Goal: Task Accomplishment & Management: Complete application form

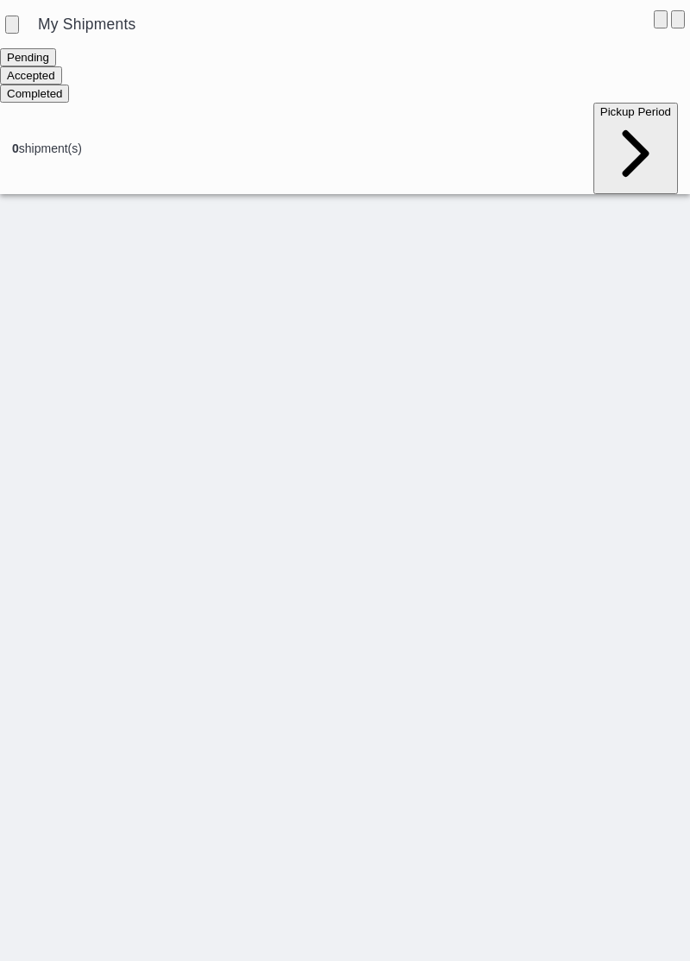
click at [62, 82] on ion-segment-button "Accepted" at bounding box center [31, 75] width 62 height 14
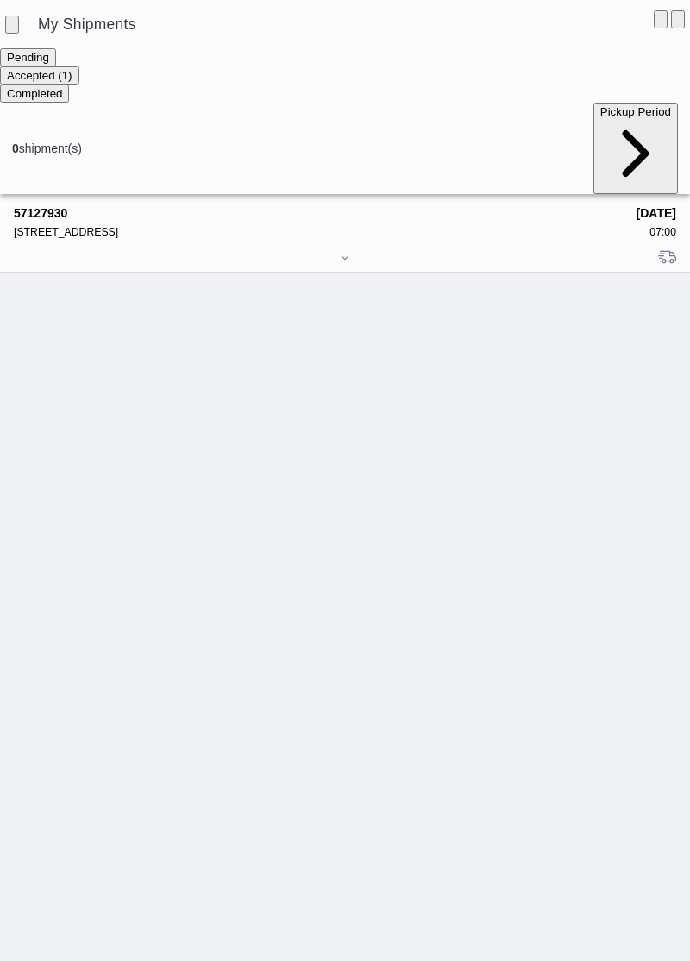
click at [447, 253] on div at bounding box center [345, 259] width 663 height 13
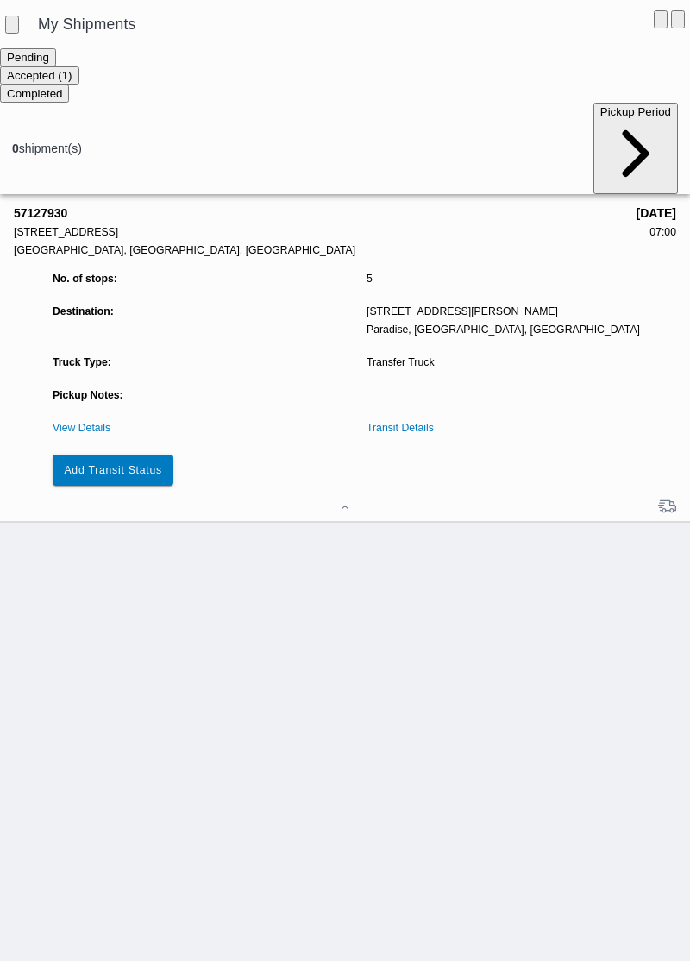
click at [138, 455] on button "Add Transit Status" at bounding box center [113, 470] width 121 height 31
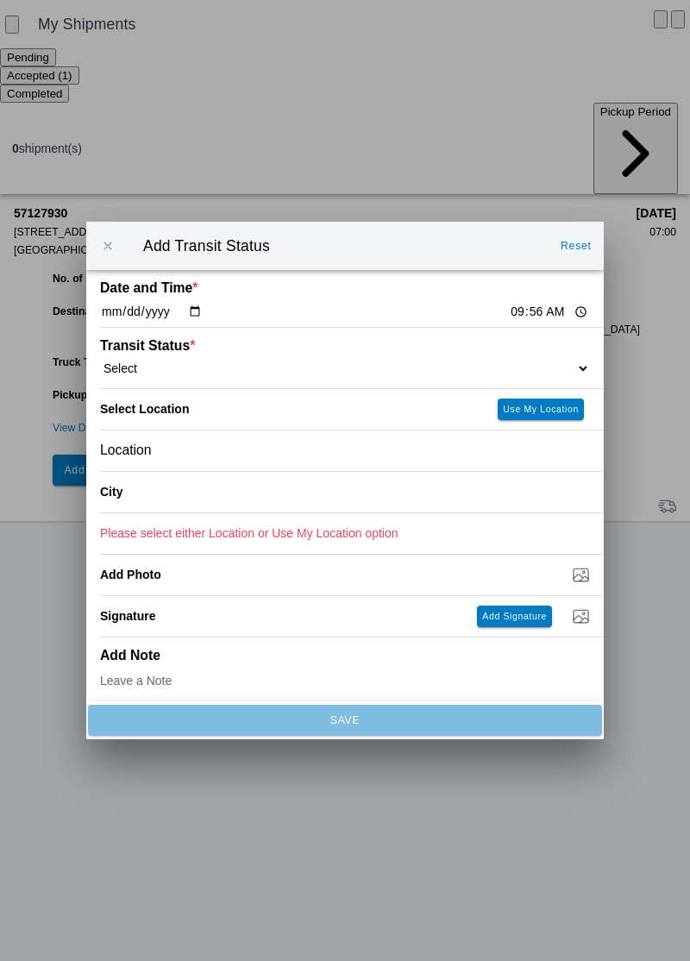
click at [468, 368] on select "Select Arrive at Drop Off Arrive at Pickup Break Start Break Stop Depart Drop O…" at bounding box center [345, 369] width 490 height 16
select select "ARVDLVLOC"
click at [0, 0] on slot "Use My Location" at bounding box center [0, 0] width 0 height 0
type input "Paradise"
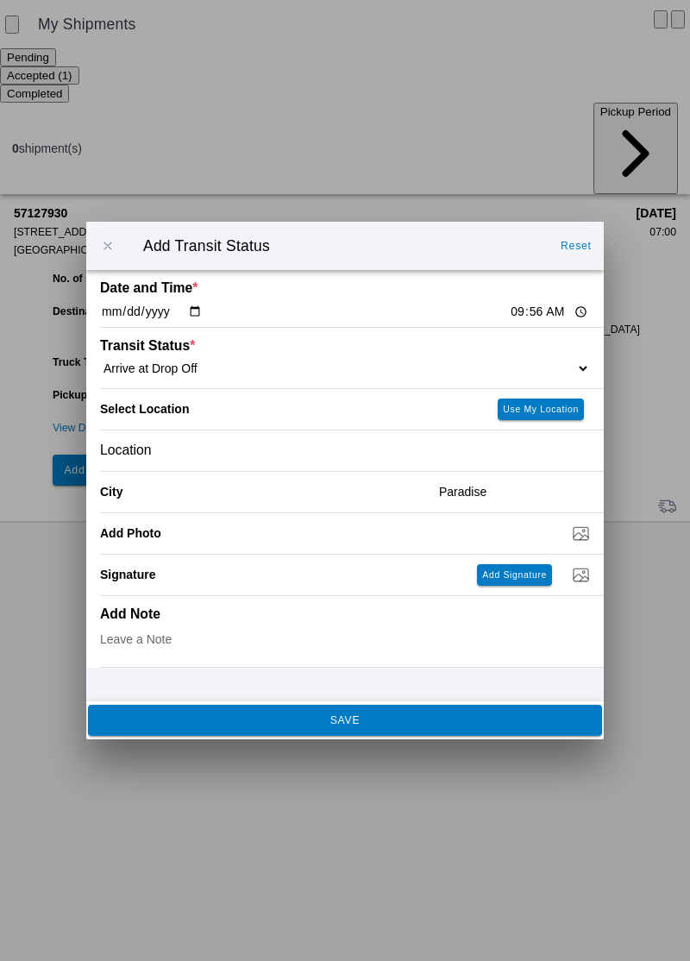
click at [427, 726] on button "SAVE" at bounding box center [345, 720] width 514 height 31
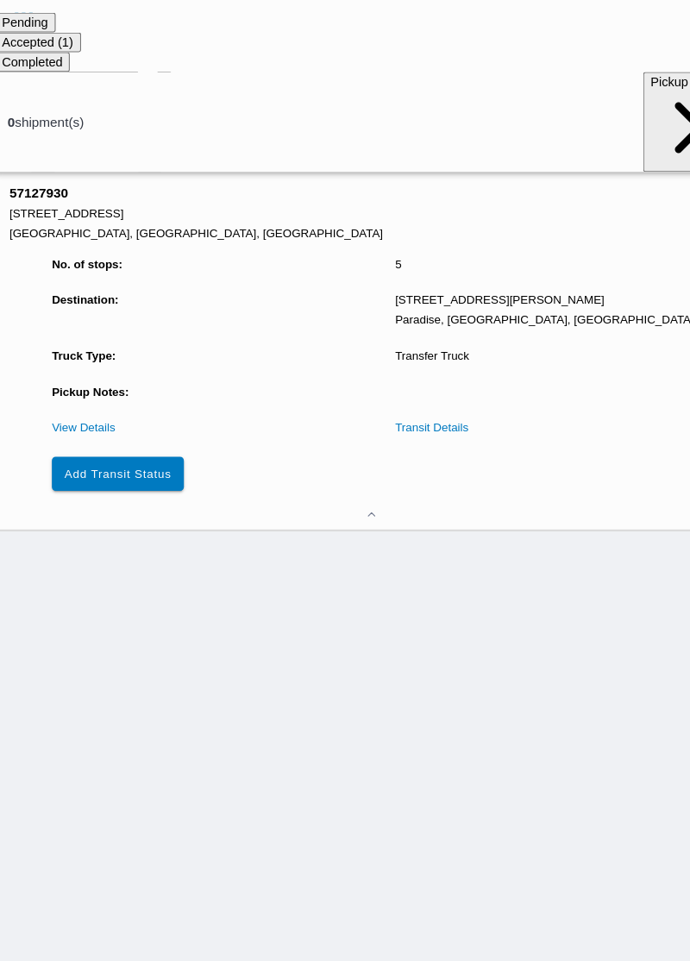
click at [0, 0] on slot "Add Transit Status" at bounding box center [0, 0] width 0 height 0
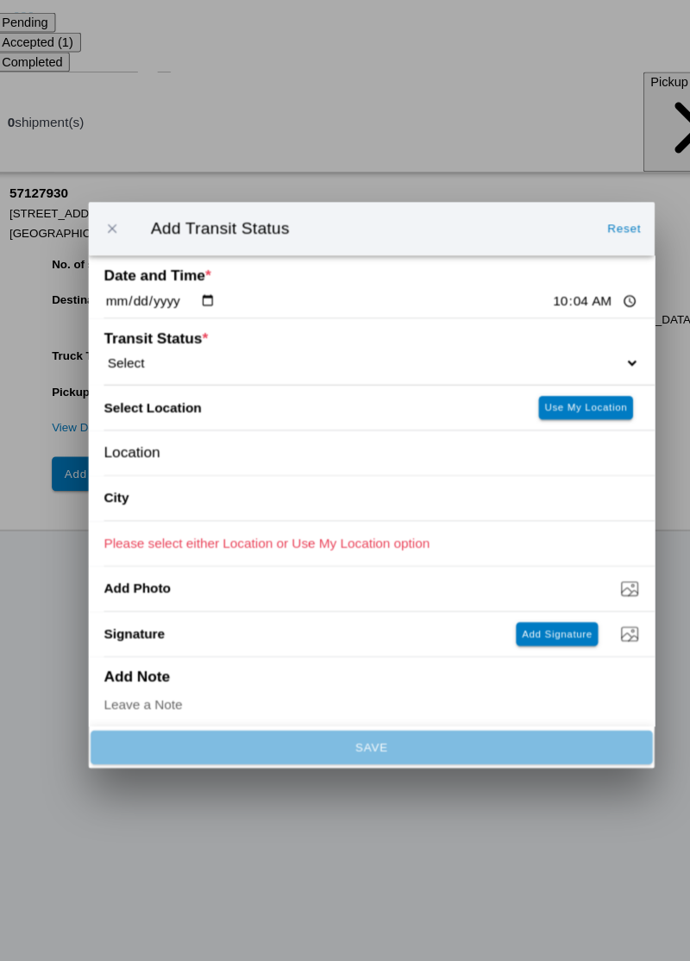
click at [483, 371] on select "Select Arrive at Drop Off Arrive at Pickup Break Start Break Stop Depart Drop O…" at bounding box center [345, 369] width 490 height 16
select select "DPTDLVLOC"
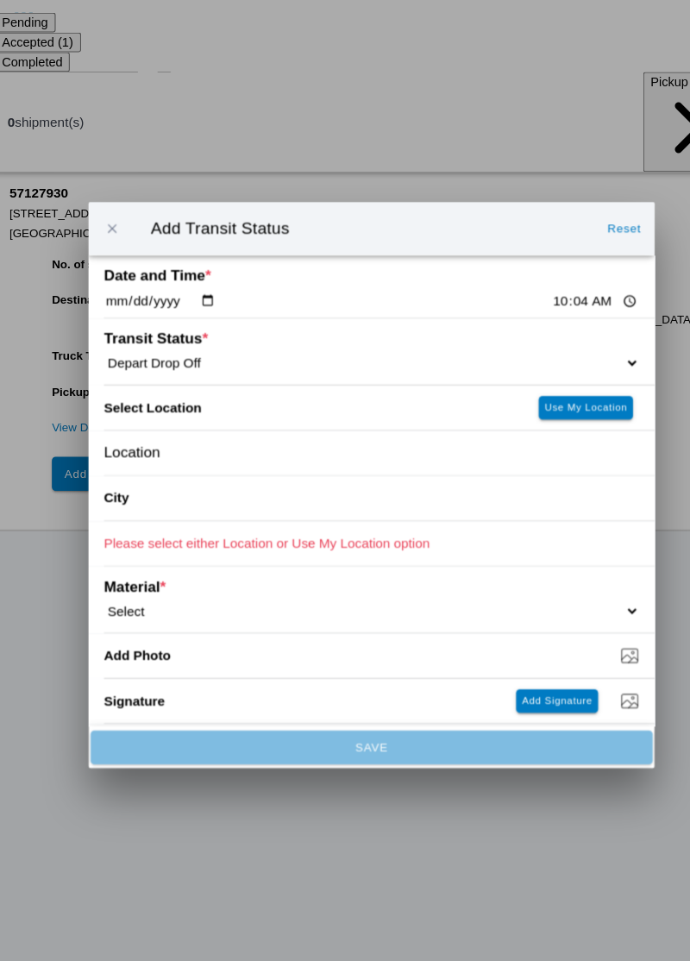
click at [0, 0] on slot "Use My Location" at bounding box center [0, 0] width 0 height 0
type input "Paradise"
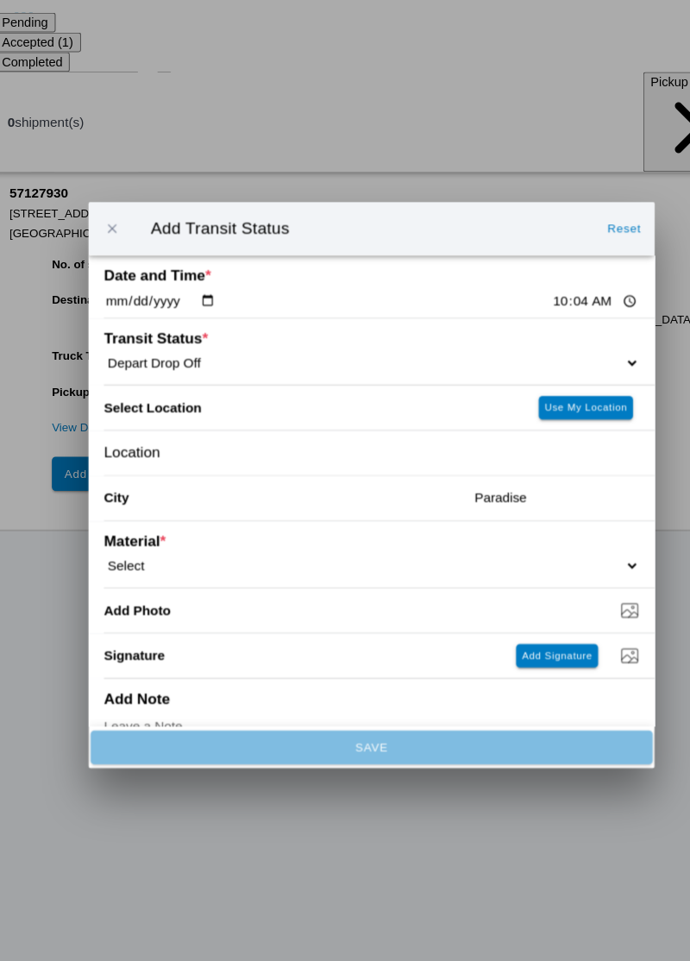
click at [407, 537] on ion-label "Material *" at bounding box center [284, 532] width 368 height 16
click at [408, 552] on select "Select 1" x 3" Rock 1" x 4" Rock 2" x 4" Rock Asphalt Cold Patch Backfill Spec …" at bounding box center [345, 554] width 490 height 16
select select "708650"
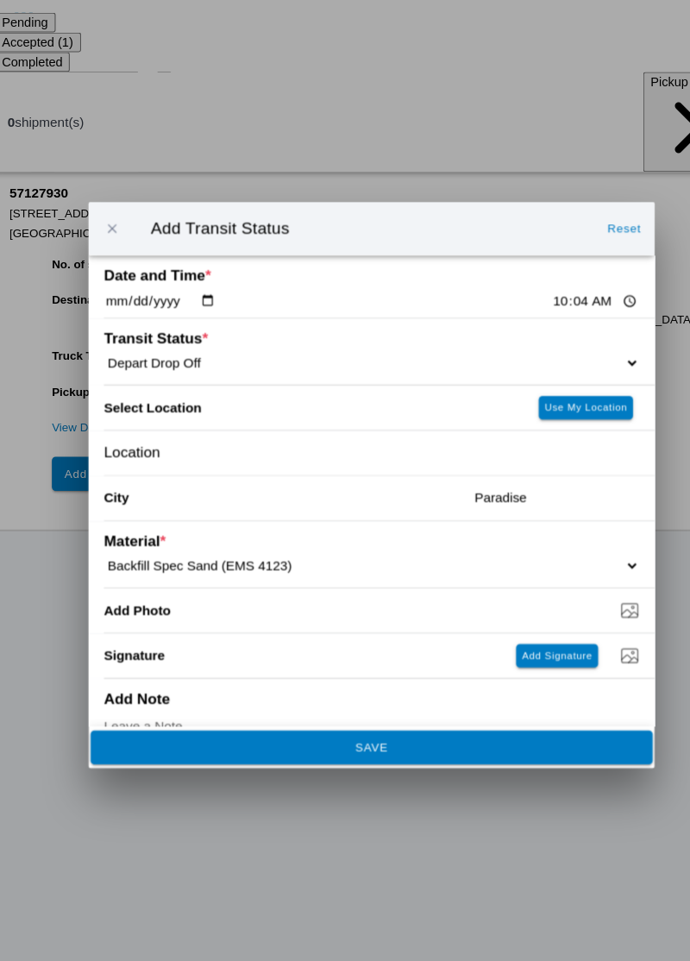
click at [395, 728] on button "SAVE" at bounding box center [345, 720] width 514 height 31
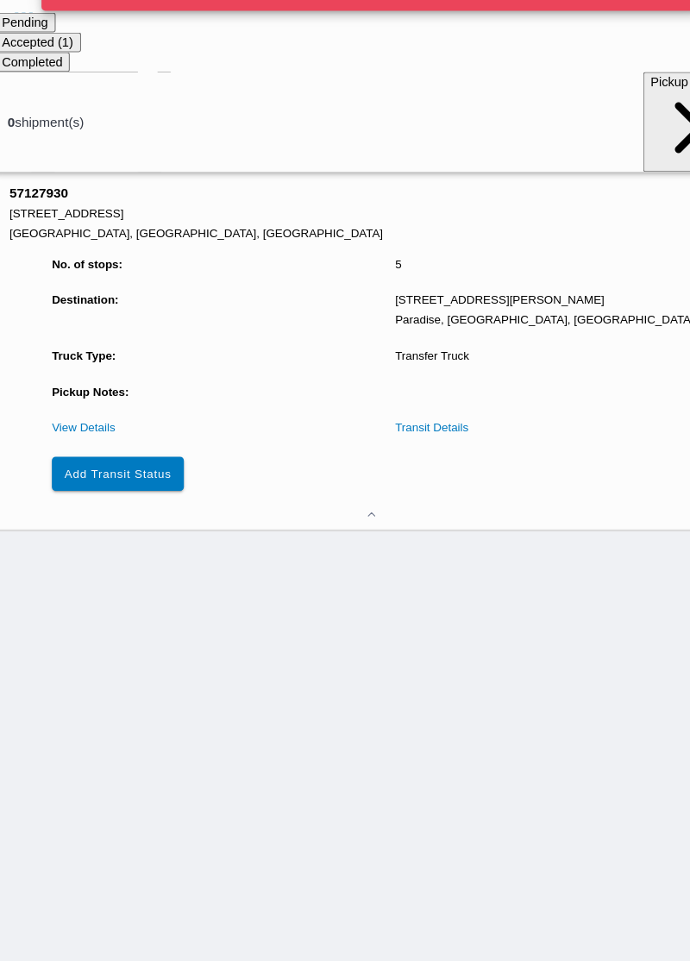
click at [494, 621] on div "57127930 [STREET_ADDRESS] [DATE] 07:00 No. of stops: 5 Destination: [STREET_ADD…" at bounding box center [345, 577] width 690 height 767
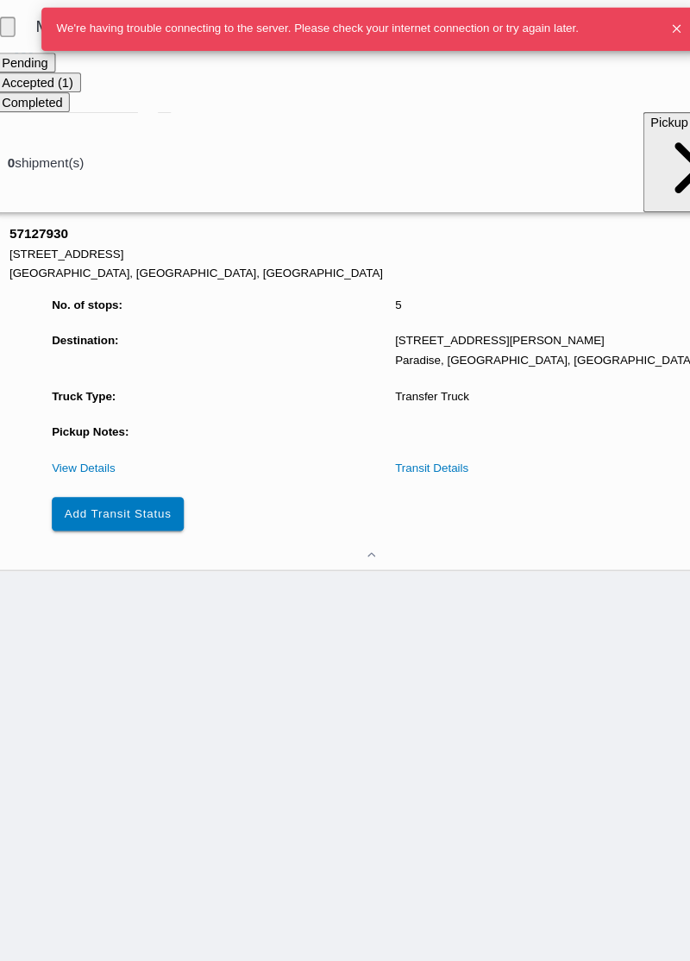
click at [618, 33] on icon "button" at bounding box center [624, 26] width 15 height 15
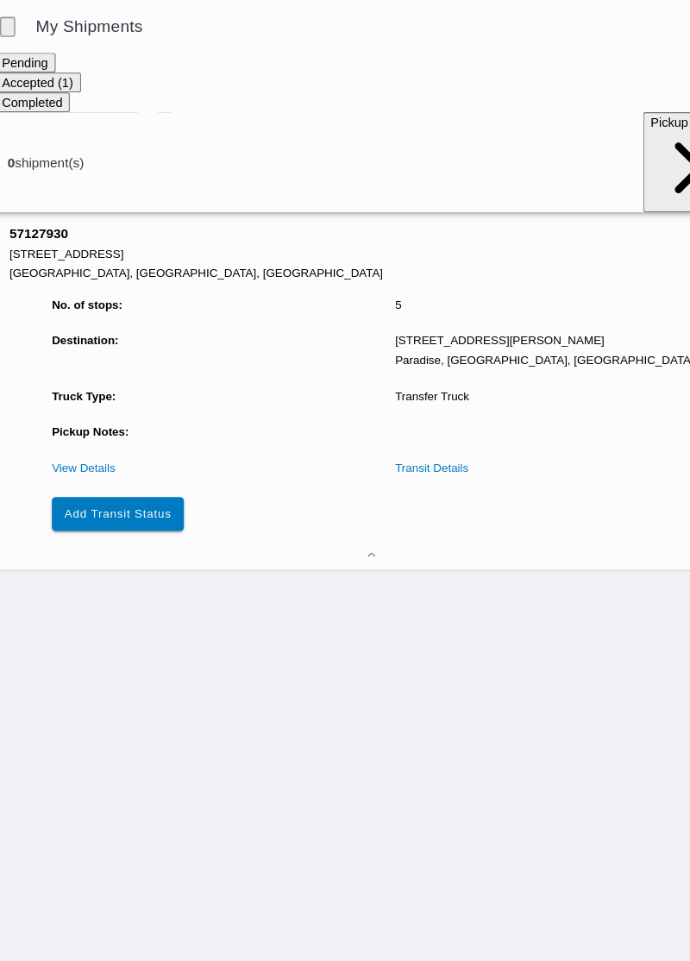
click at [0, 0] on slot "Add Transit Status" at bounding box center [0, 0] width 0 height 0
click at [76, 422] on link "View Details" at bounding box center [82, 428] width 58 height 12
click at [77, 422] on link "View Details" at bounding box center [82, 428] width 58 height 12
click at [0, 0] on slot "Add Transit Status" at bounding box center [0, 0] width 0 height 0
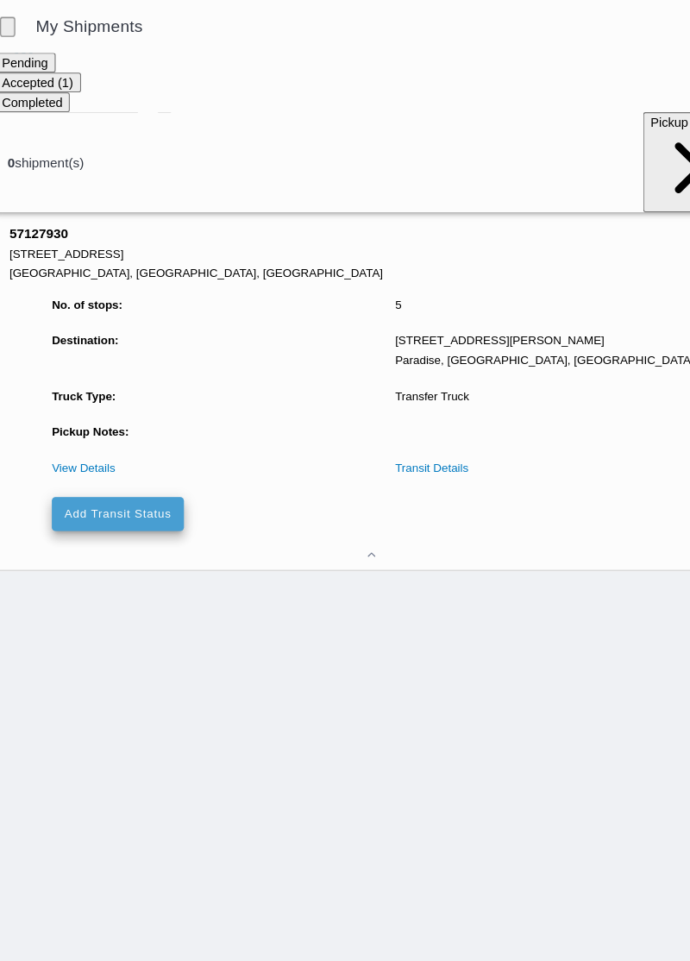
click at [0, 0] on slot "Add Transit Status" at bounding box center [0, 0] width 0 height 0
click at [87, 455] on button "Add Transit Status" at bounding box center [113, 470] width 121 height 31
click at [82, 422] on link "View Details" at bounding box center [82, 428] width 58 height 12
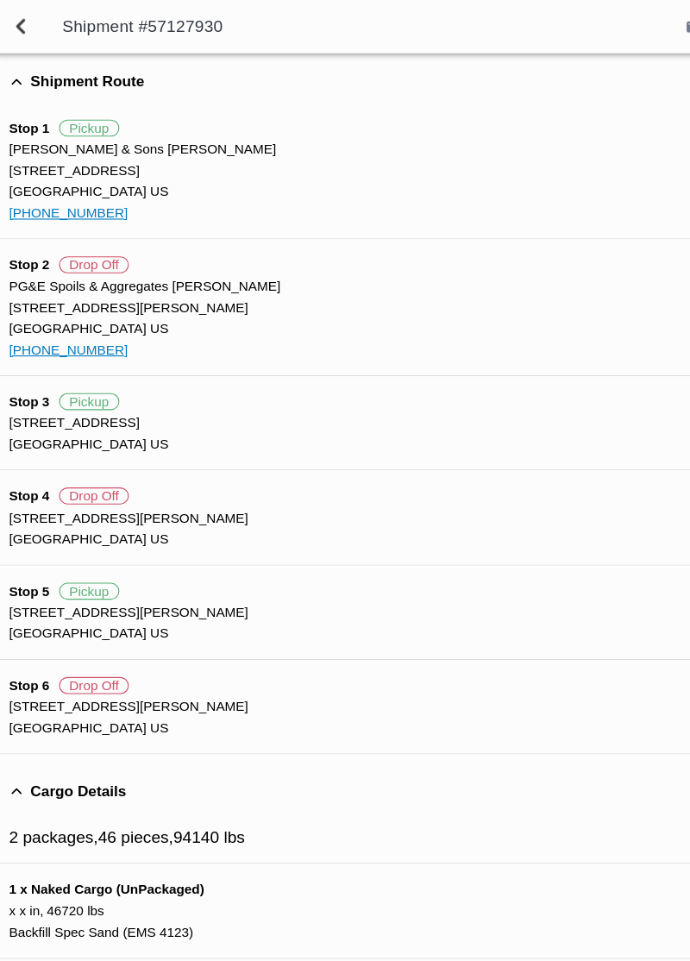
click at [30, 16] on span "back" at bounding box center [24, 23] width 21 height 41
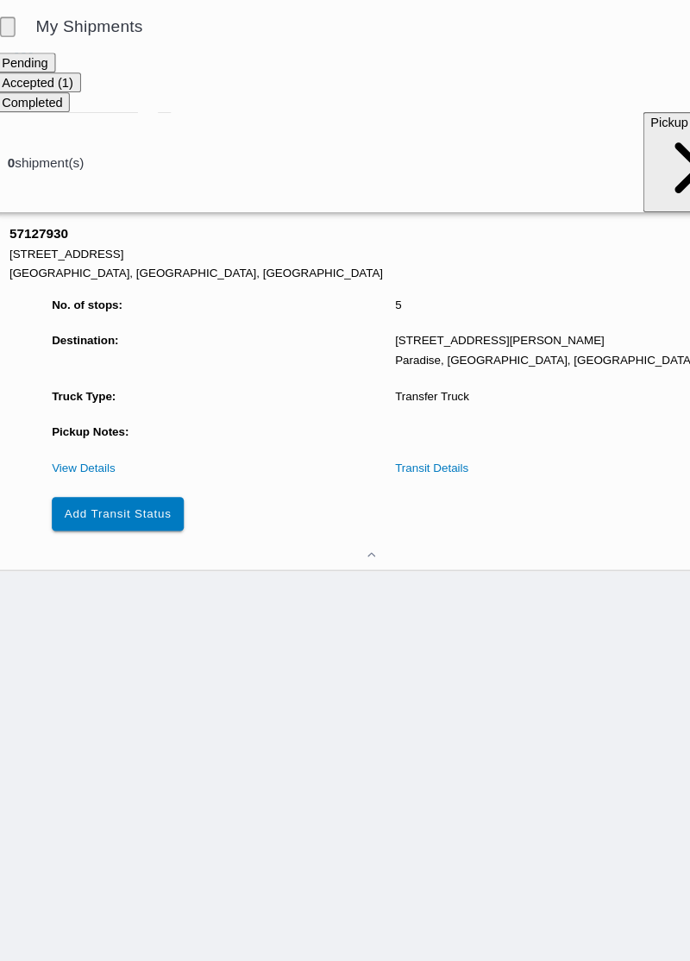
click at [0, 0] on slot "Add Transit Status" at bounding box center [0, 0] width 0 height 0
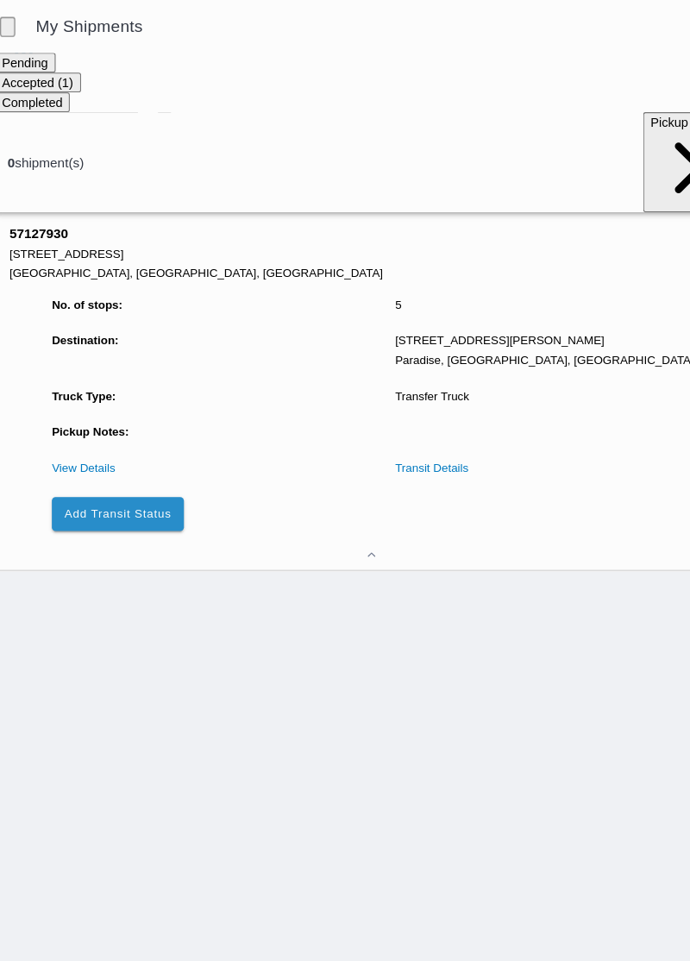
click at [0, 0] on slot "Add Transit Status" at bounding box center [0, 0] width 0 height 0
click at [67, 422] on link "View Details" at bounding box center [82, 428] width 58 height 12
click at [83, 422] on link "View Details" at bounding box center [82, 428] width 58 height 12
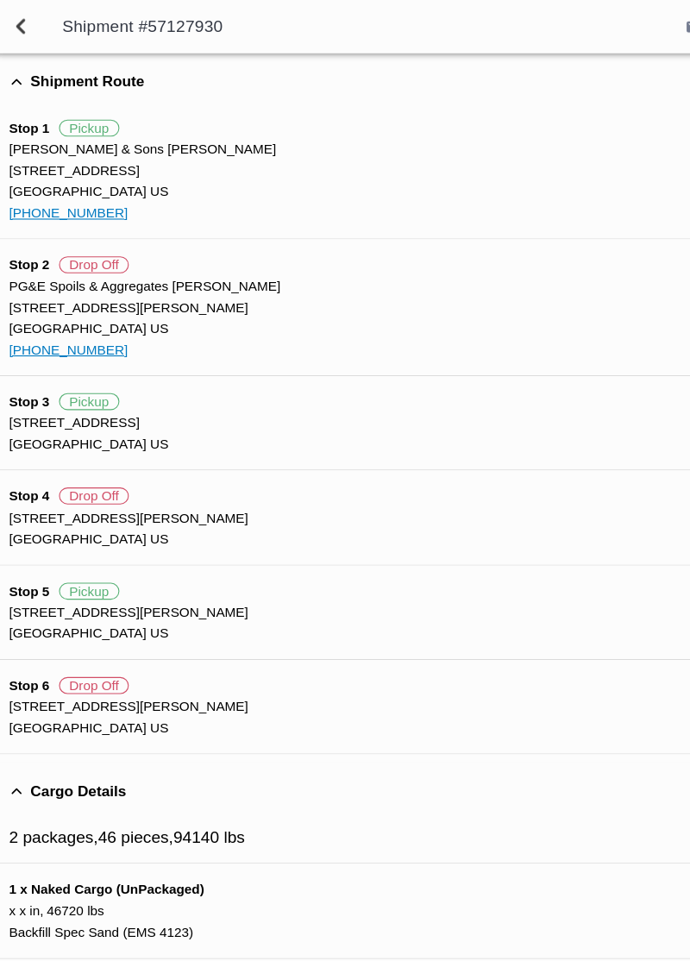
click at [28, 81] on div "Shipment Route" at bounding box center [352, 74] width 676 height 39
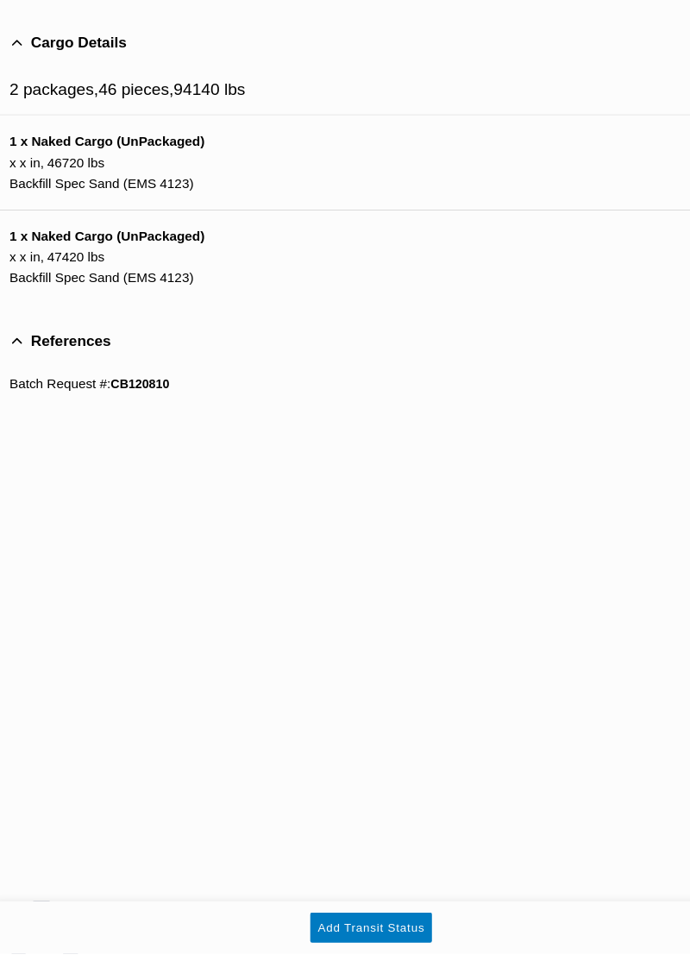
click at [0, 0] on slot "Add Transit Status" at bounding box center [0, 0] width 0 height 0
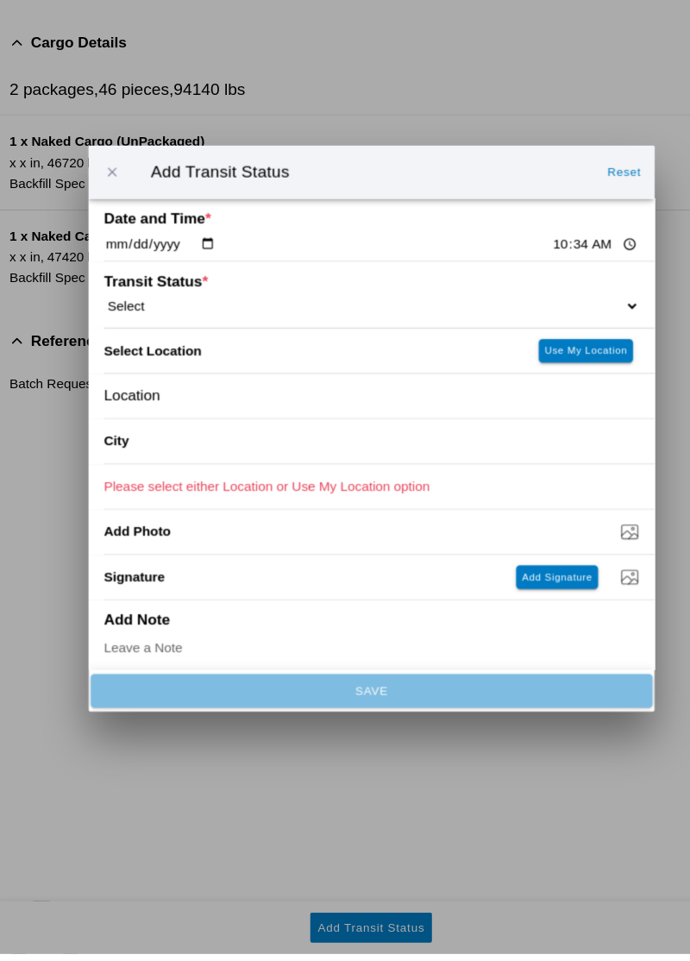
click at [543, 376] on select "Select Arrive at Drop Off Arrive at Pickup Break Start Break Stop Depart Drop O…" at bounding box center [345, 369] width 490 height 16
click at [516, 321] on input "10:34" at bounding box center [549, 312] width 81 height 18
click at [497, 372] on div "Transit Status * Select Arrive at Drop Off Arrive at Pickup Break Start Break S…" at bounding box center [345, 358] width 490 height 60
click at [509, 321] on input "10:34" at bounding box center [549, 312] width 81 height 18
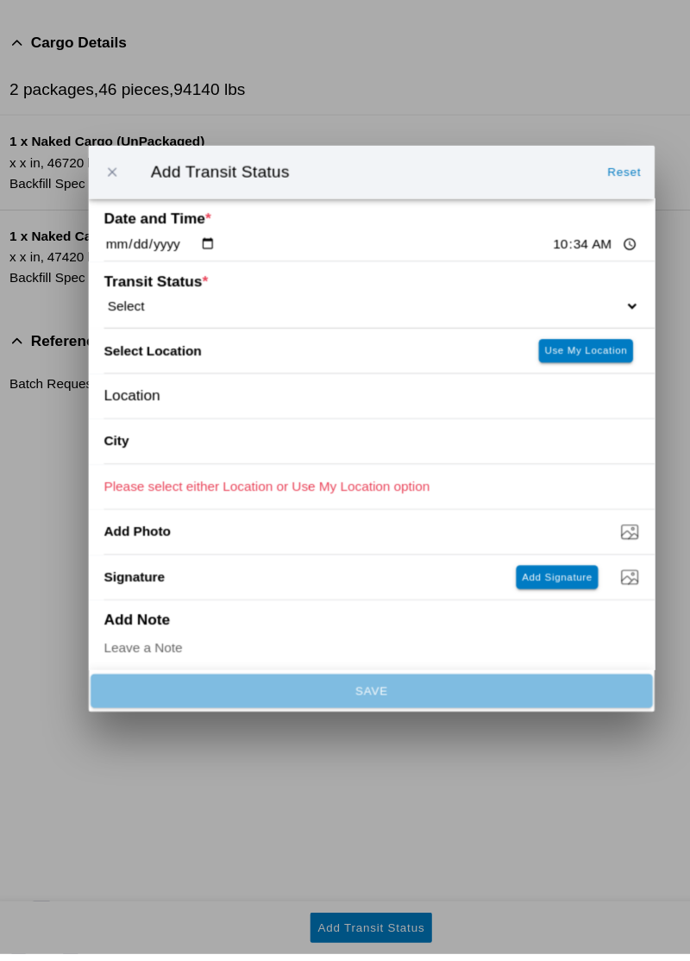
type input "10:28"
click at [535, 376] on select "Select Arrive at Drop Off Arrive at Pickup Break Start Break Stop Depart Drop O…" at bounding box center [345, 369] width 490 height 16
select select "ARVPULOC"
click at [0, 0] on slot "Use My Location" at bounding box center [0, 0] width 0 height 0
type input "[GEOGRAPHIC_DATA]"
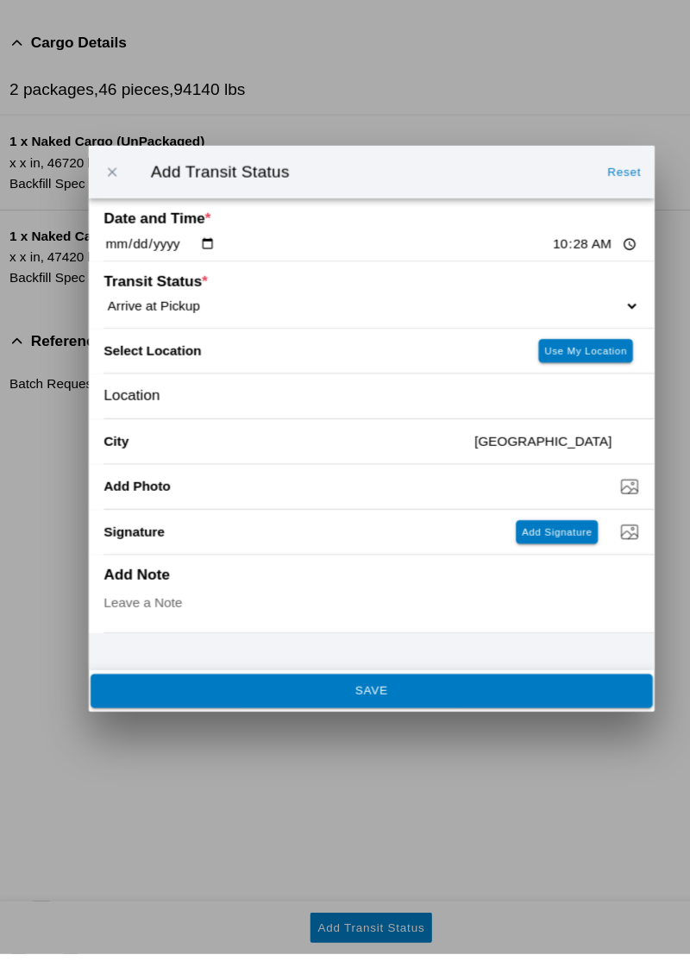
click at [155, 736] on button "SAVE" at bounding box center [345, 720] width 514 height 31
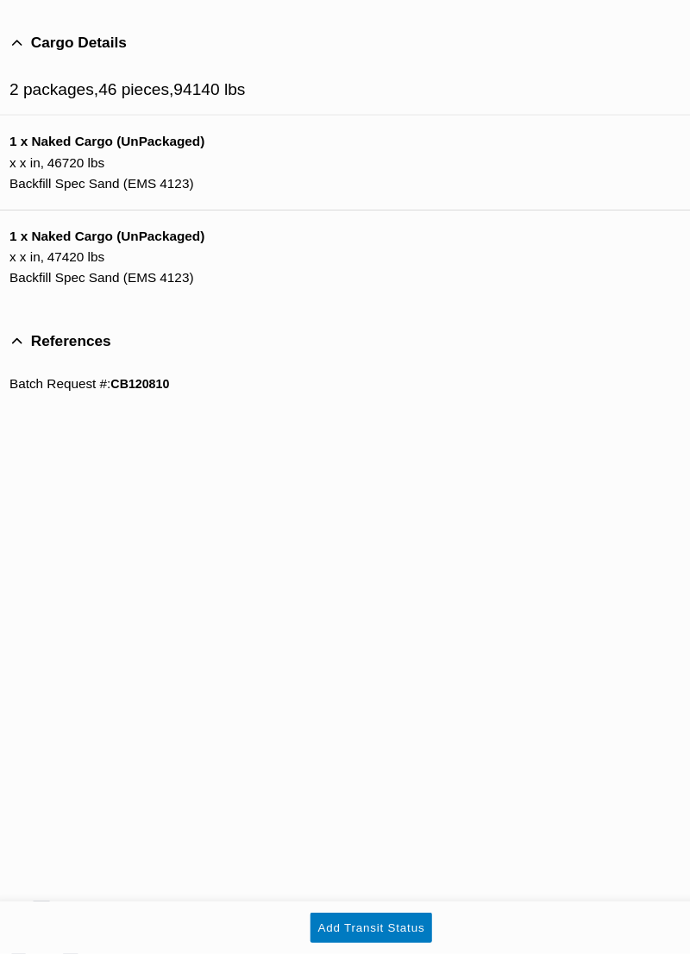
click at [0, 0] on slot "Add Transit Status" at bounding box center [0, 0] width 0 height 0
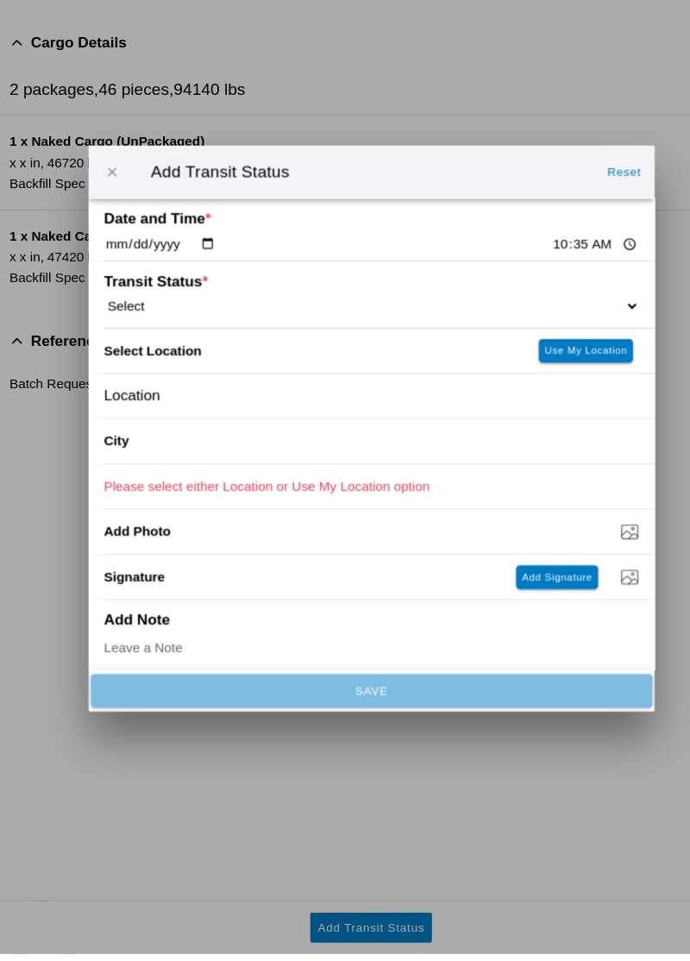
click at [195, 376] on select "Select Arrive at Drop Off Arrive at Pickup Break Start Break Stop Depart Drop O…" at bounding box center [345, 369] width 490 height 16
select select "DPTPULOC"
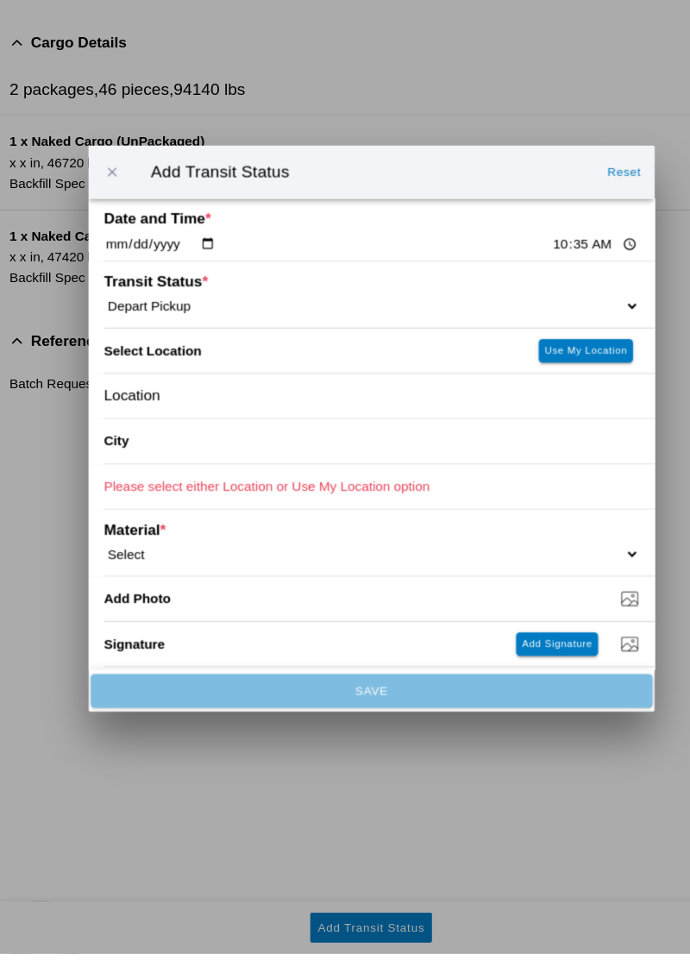
click at [521, 388] on div "Transit Status * Select Arrive at Drop Off Arrive at Pickup Break Start Break S…" at bounding box center [345, 358] width 490 height 60
click at [555, 376] on select "Select Arrive at Drop Off Arrive at Pickup Break Start Break Stop Depart Drop O…" at bounding box center [345, 369] width 490 height 16
click at [0, 0] on slot "Use My Location" at bounding box center [0, 0] width 0 height 0
type input "[GEOGRAPHIC_DATA]"
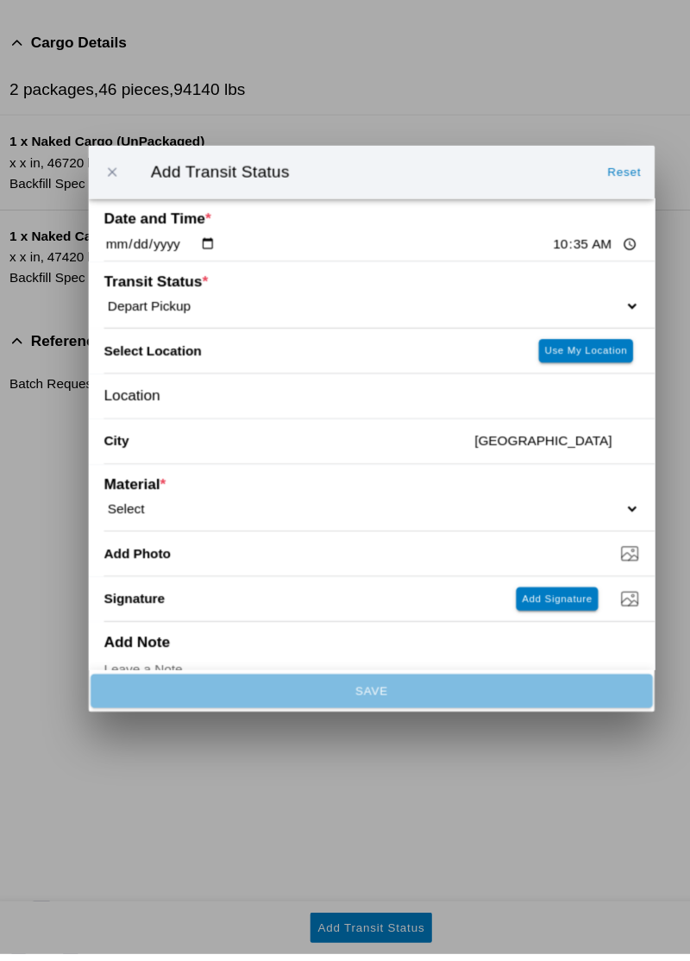
click at [512, 562] on select "Select 1" x 3" Rock 1" x 4" Rock 2" x 4" Rock Asphalt Cold Patch Backfill Spec …" at bounding box center [345, 554] width 490 height 16
select select "708651"
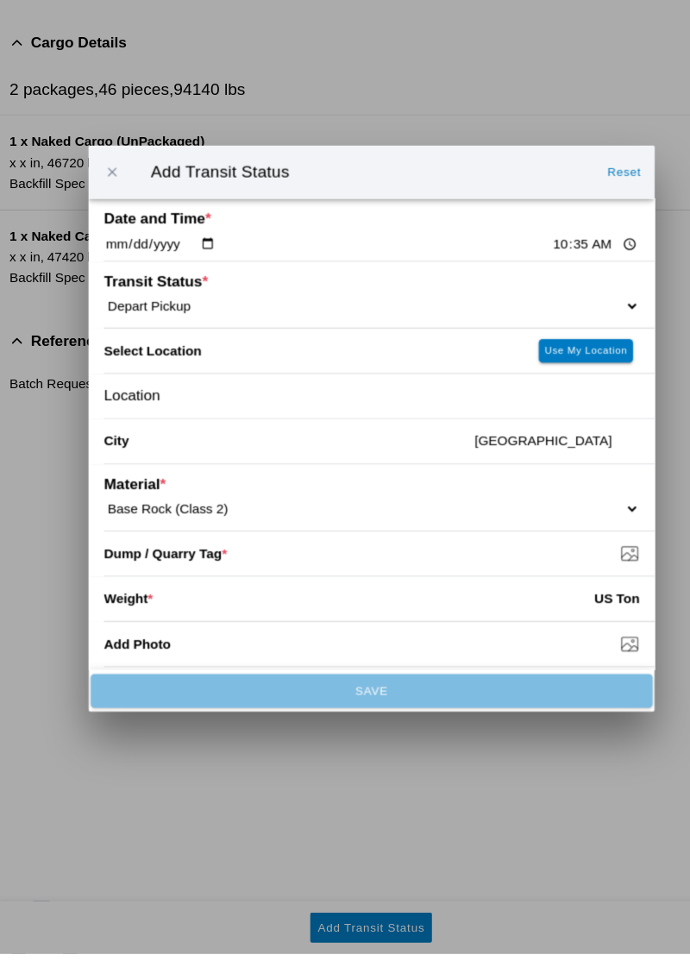
click at [583, 604] on input "Dump / Quarry Tag *" at bounding box center [352, 594] width 504 height 19
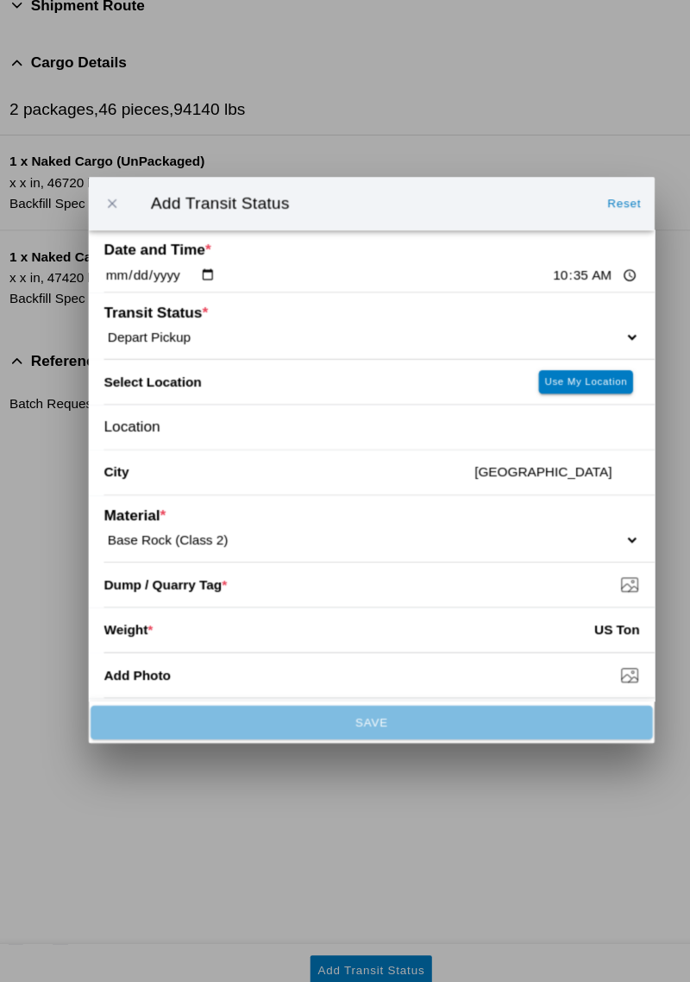
type input "C:\fakepath\17605497690968643068941748123439.jpg"
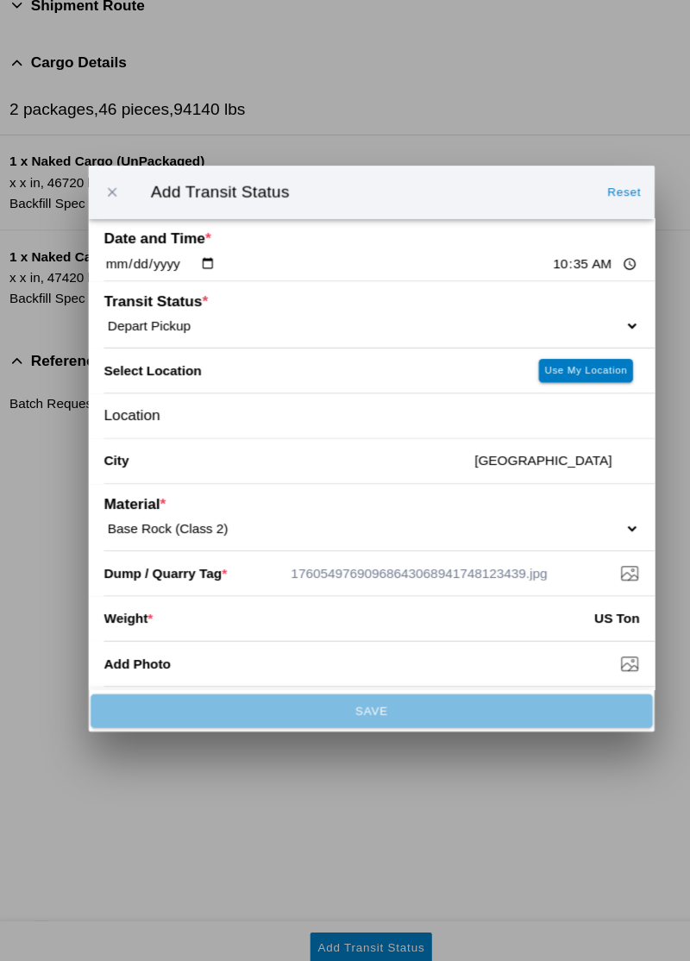
click at [178, 655] on input "number" at bounding box center [347, 636] width 404 height 38
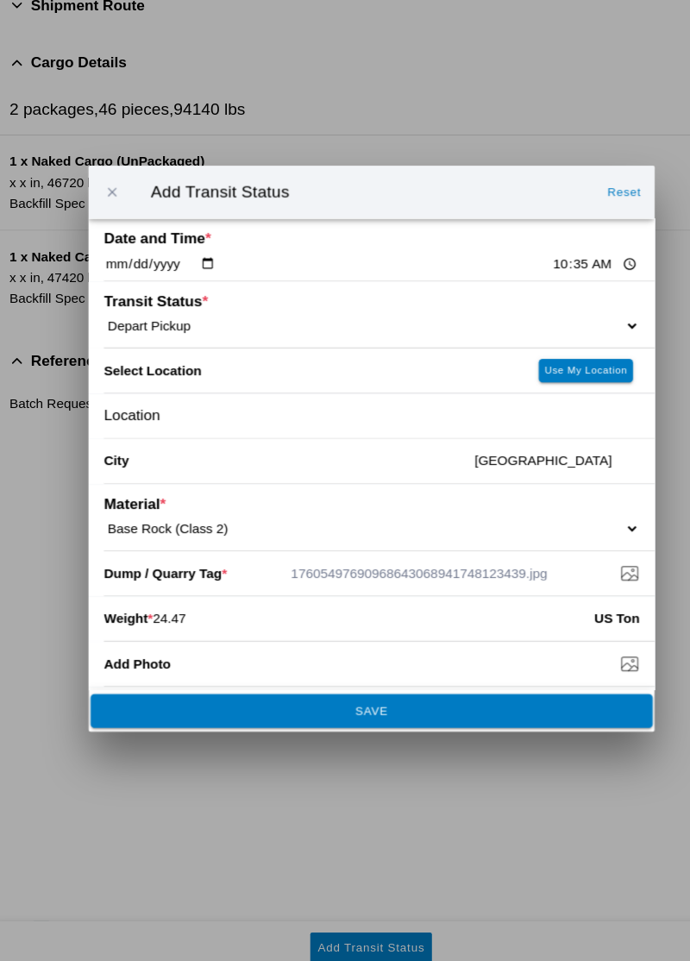
type input "24.47"
click at [369, 736] on button "SAVE" at bounding box center [345, 720] width 514 height 31
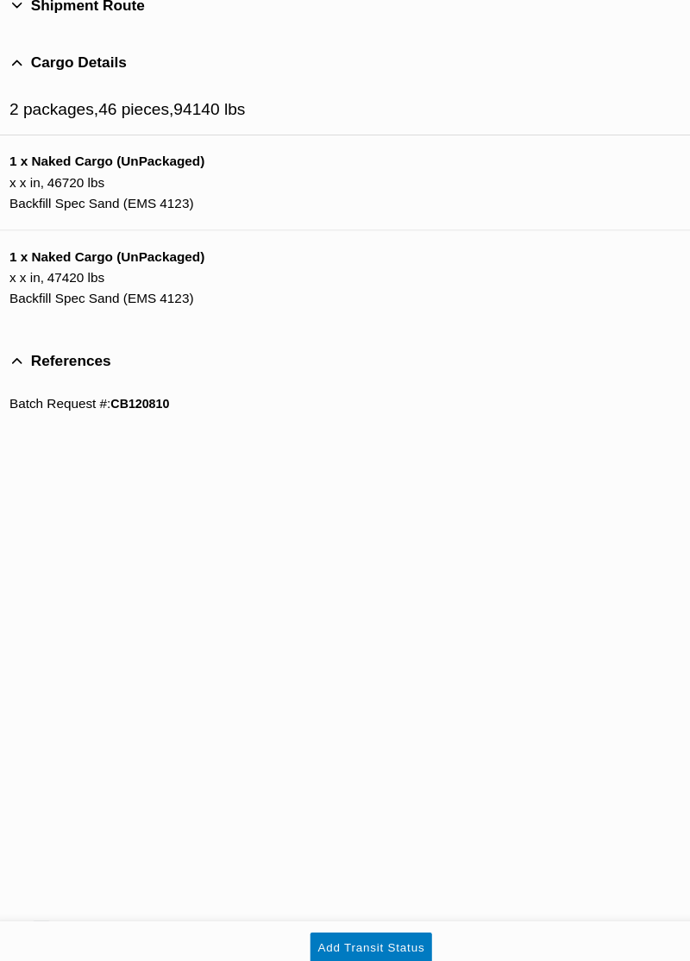
click at [391, 951] on button "Add Transit Status" at bounding box center [344, 937] width 111 height 28
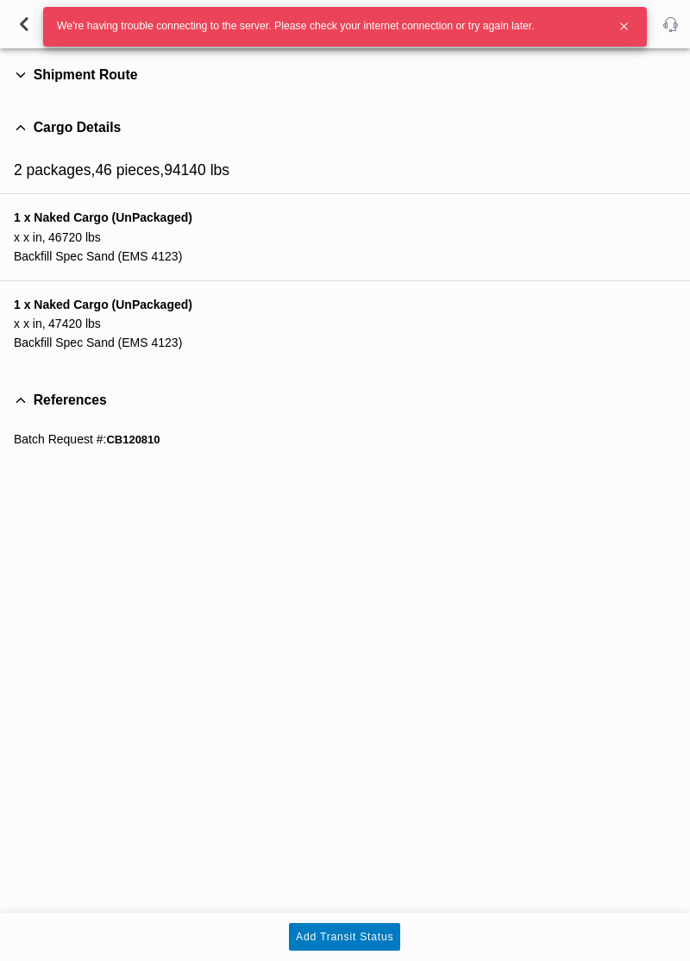
click at [0, 0] on slot "Add Transit Status" at bounding box center [0, 0] width 0 height 0
click at [624, 26] on icon "button" at bounding box center [624, 26] width 6 height 6
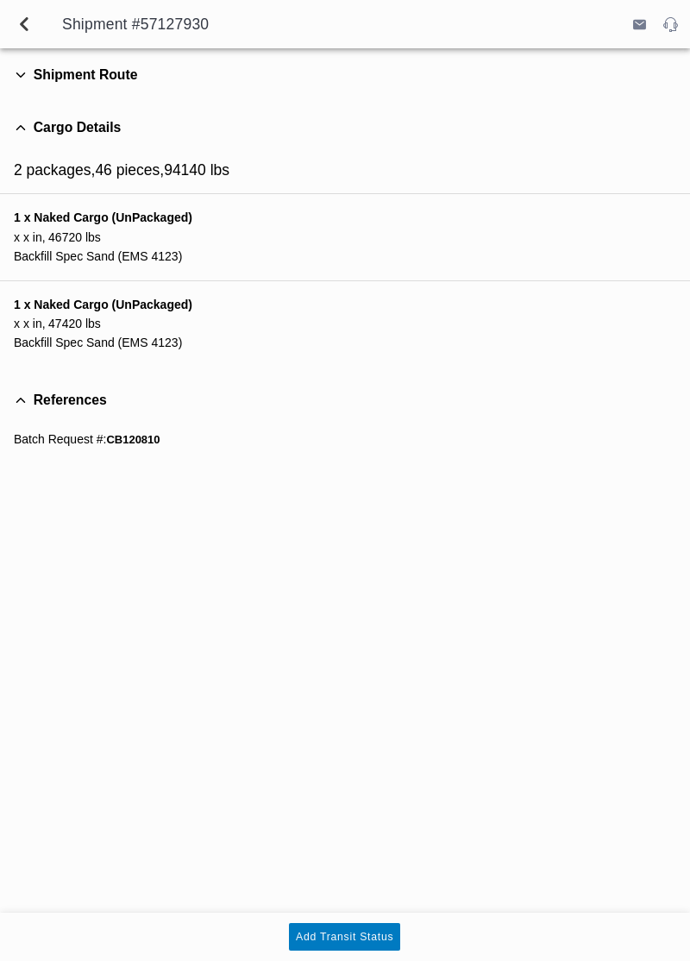
click at [22, 44] on span "back" at bounding box center [24, 23] width 21 height 41
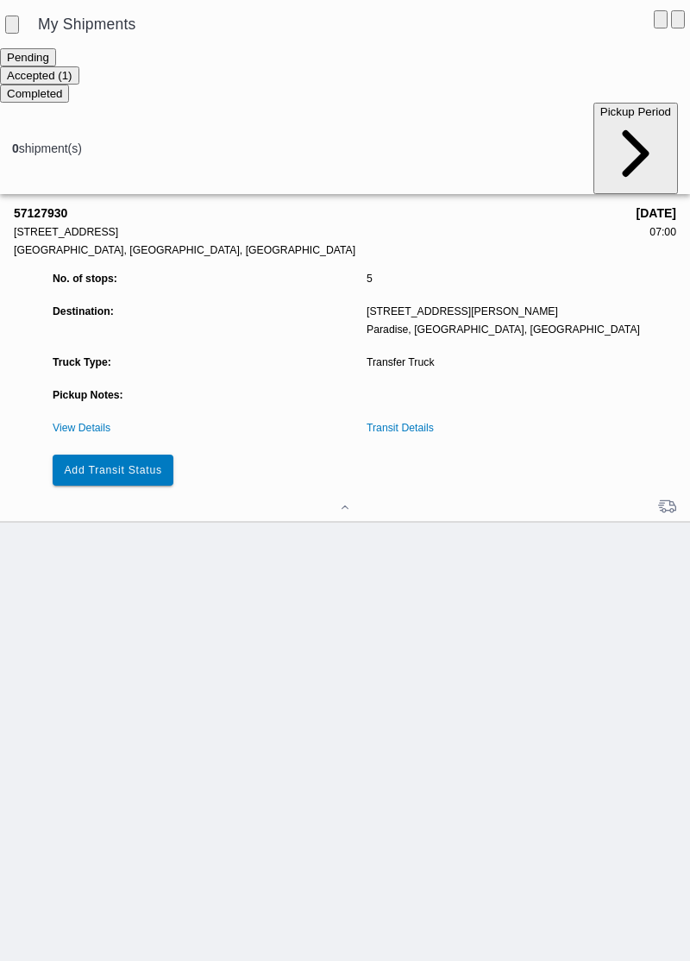
click at [122, 455] on button "Add Transit Status" at bounding box center [113, 470] width 121 height 31
click at [102, 455] on button "Add Transit Status" at bounding box center [113, 470] width 121 height 31
click at [96, 455] on button "Add Transit Status" at bounding box center [113, 470] width 121 height 31
click at [106, 455] on button "Add Transit Status" at bounding box center [113, 470] width 121 height 31
click at [108, 455] on button "Add Transit Status" at bounding box center [113, 470] width 121 height 31
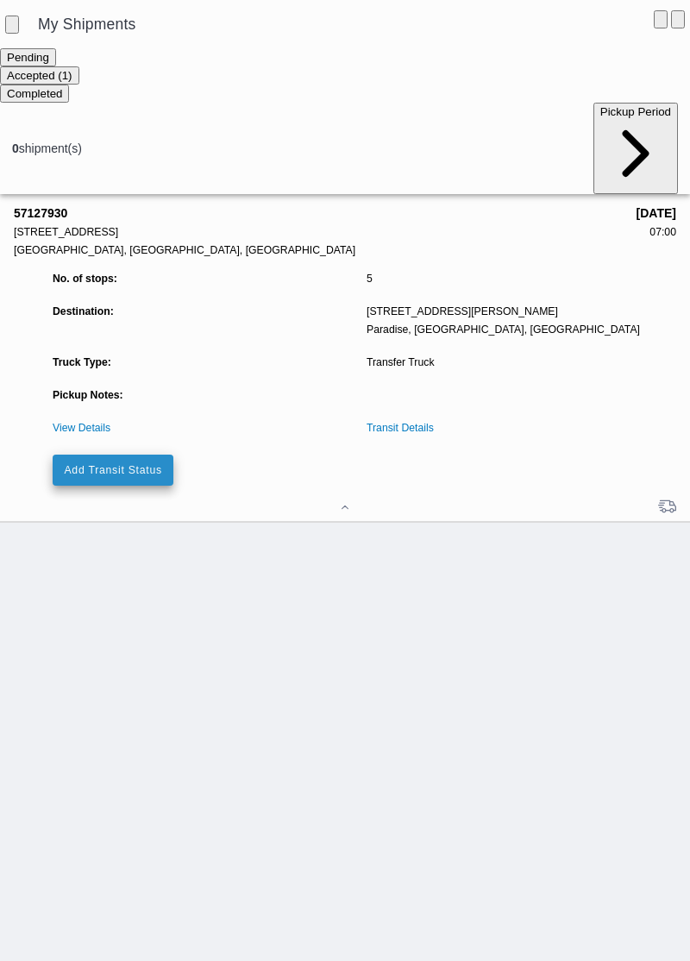
click at [0, 0] on slot "Add Transit Status" at bounding box center [0, 0] width 0 height 0
click at [79, 422] on link "View Details" at bounding box center [82, 428] width 58 height 12
click at [73, 422] on link "View Details" at bounding box center [82, 428] width 58 height 12
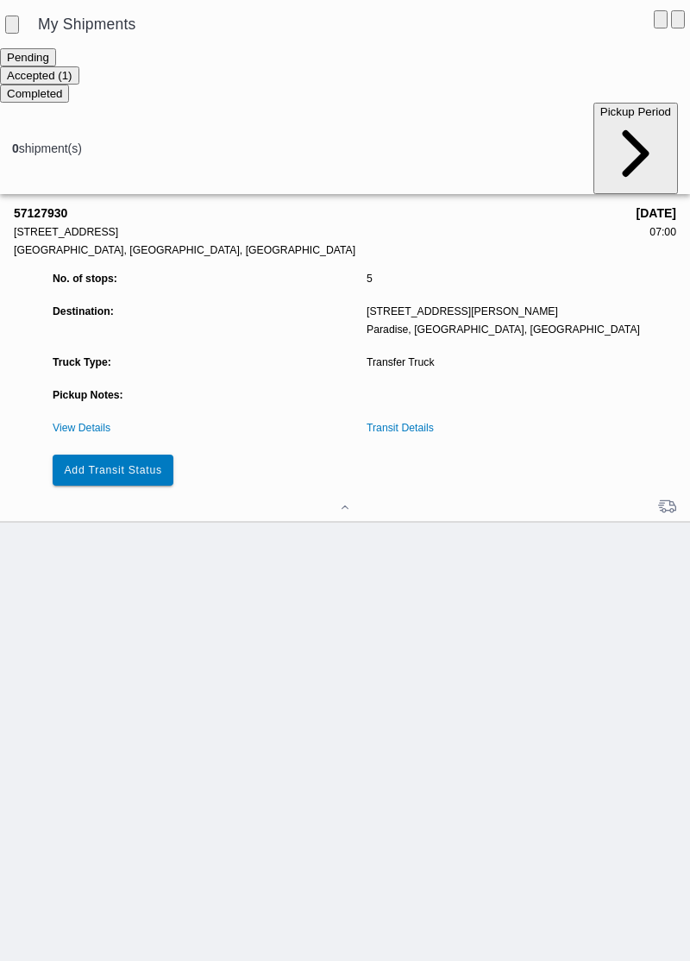
click at [72, 422] on link "View Details" at bounding box center [82, 428] width 58 height 12
click at [69, 422] on link "View Details" at bounding box center [82, 428] width 58 height 12
click at [78, 422] on link "View Details" at bounding box center [82, 428] width 58 height 12
click at [68, 422] on link "View Details" at bounding box center [82, 428] width 58 height 12
click at [71, 422] on link "View Details" at bounding box center [82, 428] width 58 height 12
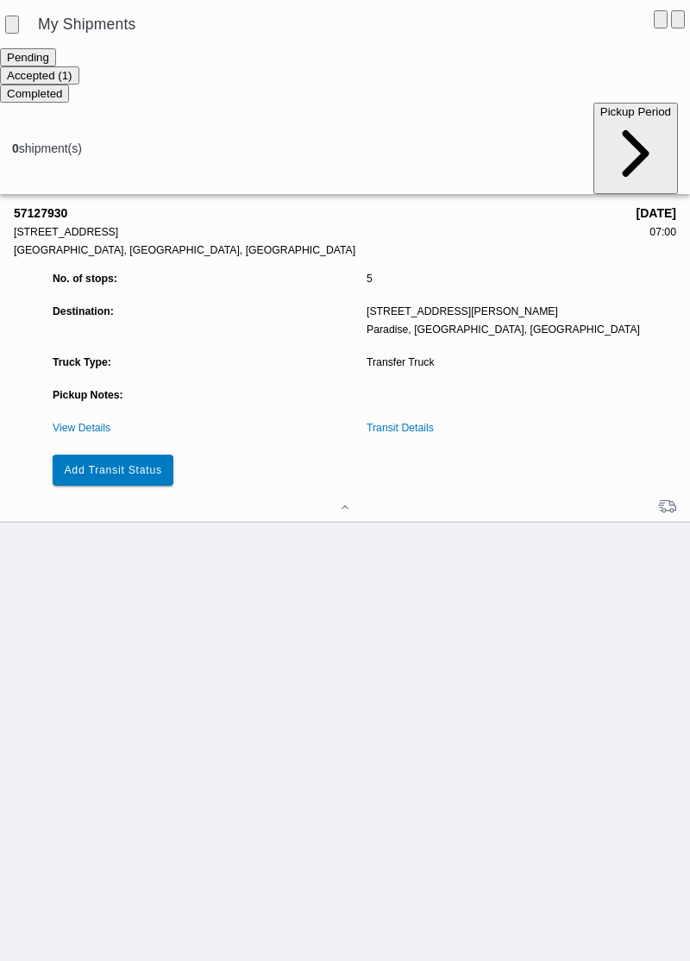
click at [76, 422] on link "View Details" at bounding box center [82, 428] width 58 height 12
click at [97, 455] on button "Add Transit Status" at bounding box center [113, 470] width 121 height 31
click at [106, 455] on button "Add Transit Status" at bounding box center [113, 470] width 121 height 31
click at [107, 455] on button "Add Transit Status" at bounding box center [113, 470] width 121 height 31
click at [116, 455] on button "Add Transit Status" at bounding box center [113, 470] width 121 height 31
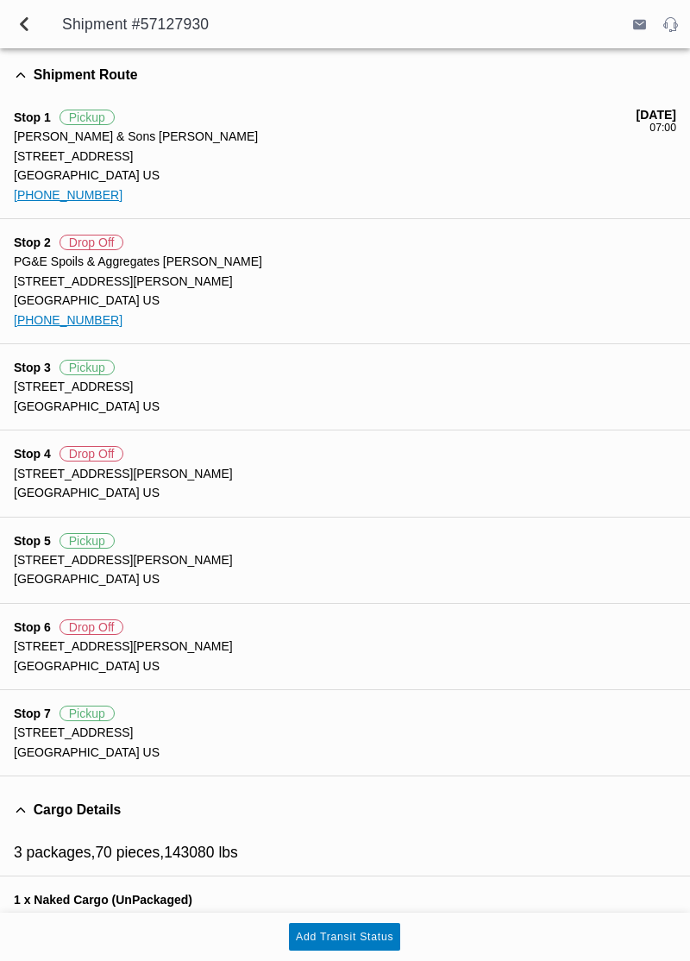
click at [78, 372] on span "Pickup" at bounding box center [87, 368] width 55 height 16
click at [368, 951] on button "Add Transit Status" at bounding box center [344, 937] width 111 height 28
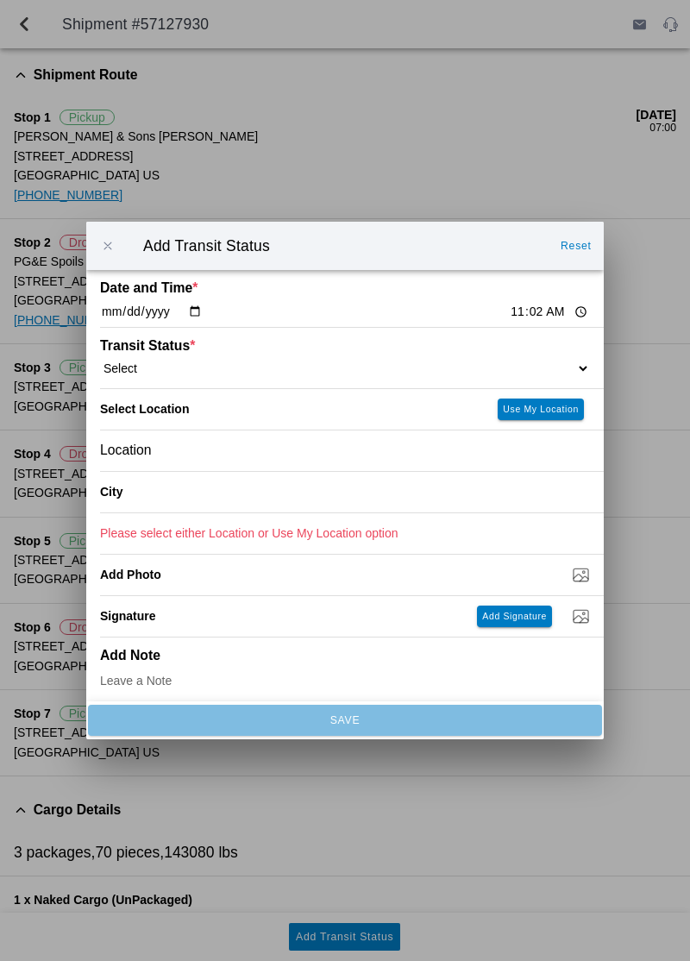
click at [545, 376] on select "Select Arrive at Drop Off Arrive at Pickup Break Start Break Stop Depart Drop O…" at bounding box center [345, 369] width 490 height 16
select select "ARVDLVLOC"
click at [551, 420] on button "Use My Location" at bounding box center [541, 410] width 86 height 22
type input "Paradise"
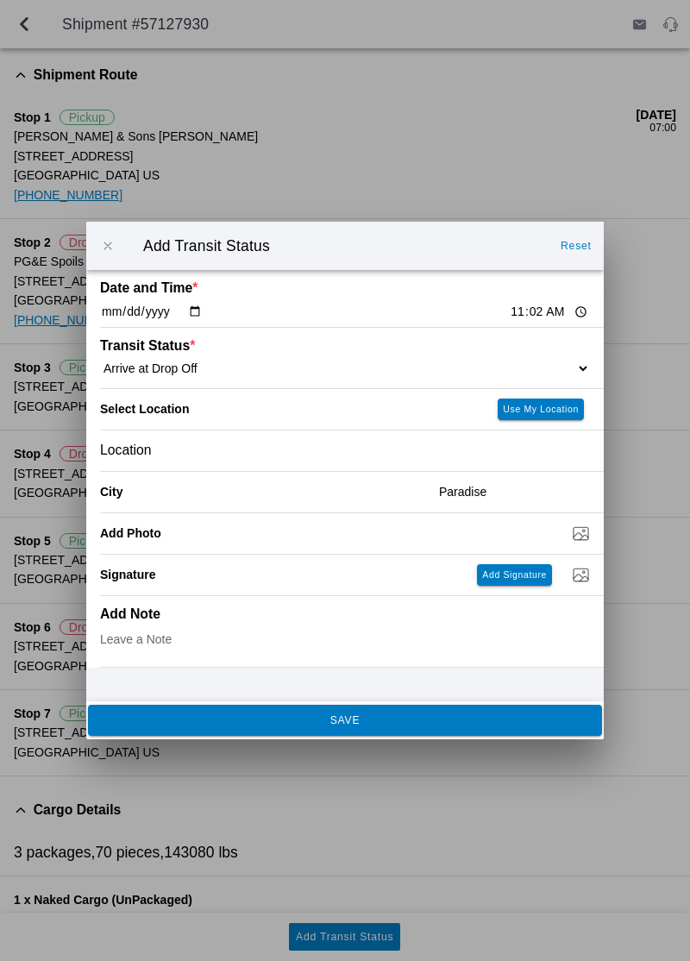
click at [458, 736] on button "SAVE" at bounding box center [345, 720] width 514 height 31
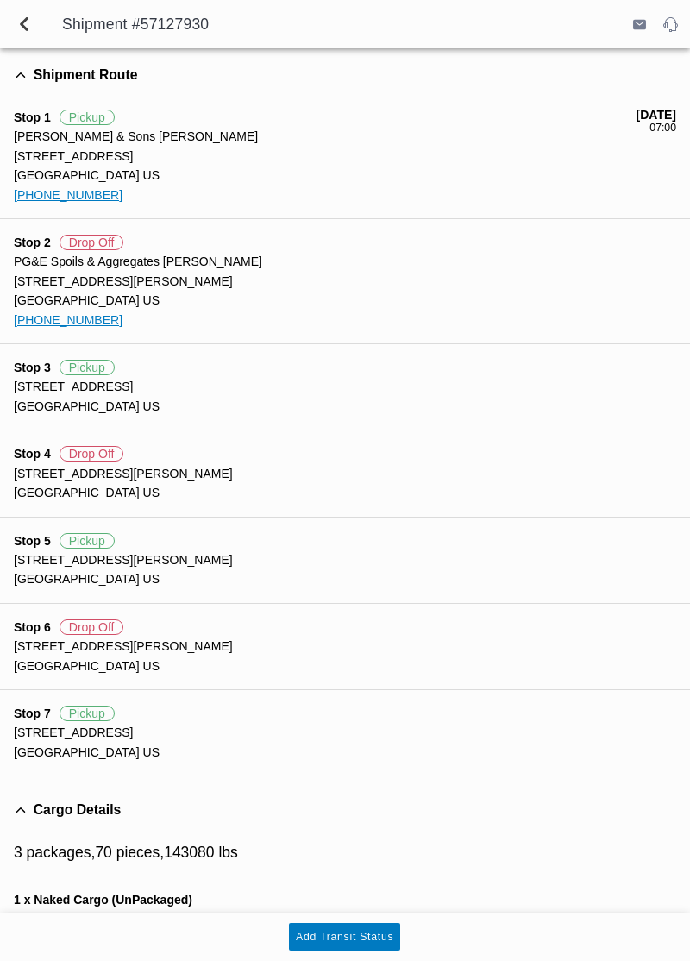
click at [0, 0] on slot "Add Transit Status" at bounding box center [0, 0] width 0 height 0
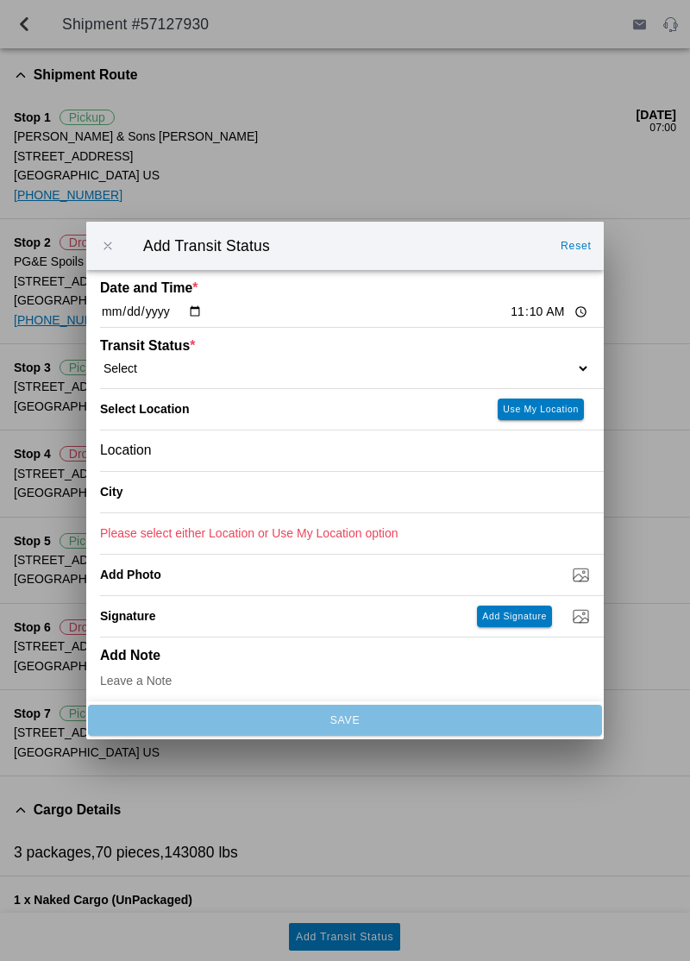
click at [226, 376] on select "Select Arrive at Drop Off Arrive at Pickup Break Start Break Stop Depart Drop O…" at bounding box center [345, 369] width 490 height 16
select select "DPTDLVLOC"
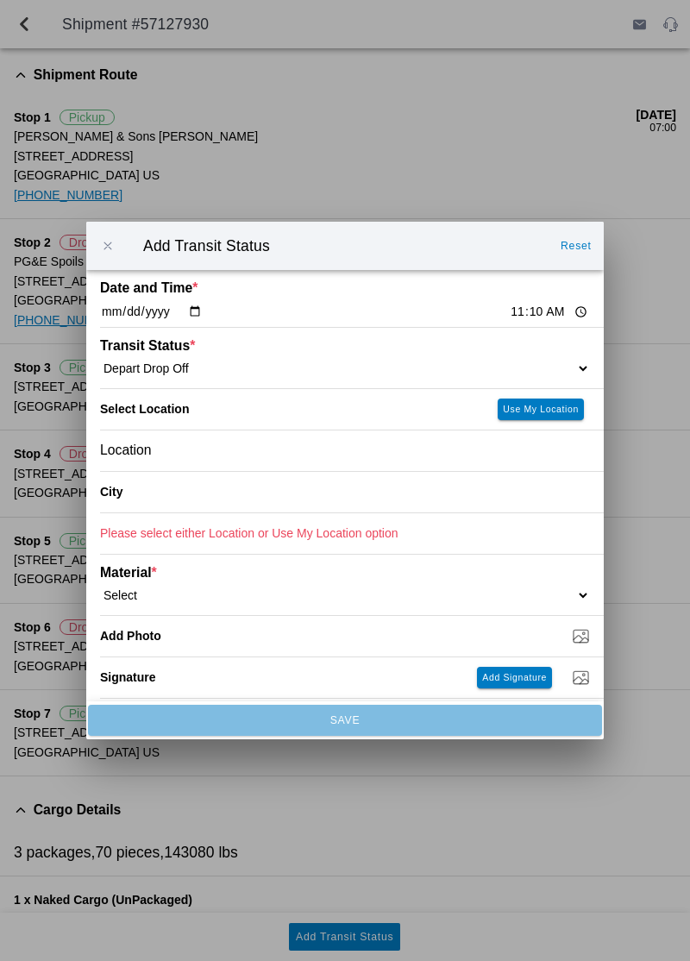
click at [538, 420] on button "Use My Location" at bounding box center [541, 410] width 86 height 22
type input "Paradise"
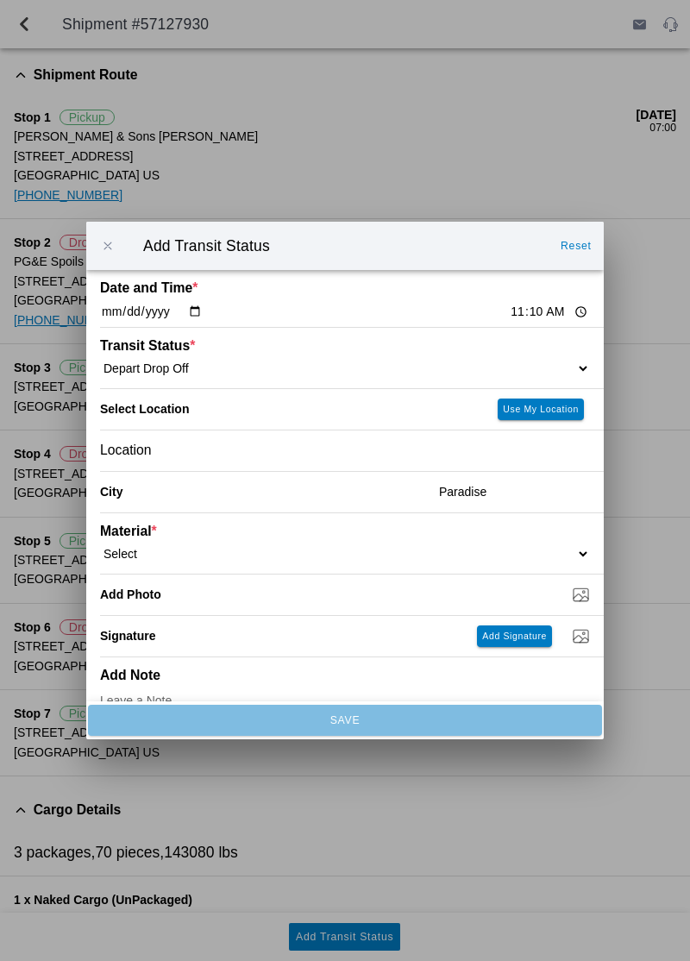
click at [477, 572] on div "Material * Select 1" x 3" Rock 1" x 4" Rock 2" x 4" Rock Asphalt Cold Patch Bac…" at bounding box center [345, 543] width 490 height 60
click at [478, 562] on select "Select 1" x 3" Rock 1" x 4" Rock 2" x 4" Rock Asphalt Cold Patch Backfill Spec …" at bounding box center [345, 554] width 490 height 16
select select "708651"
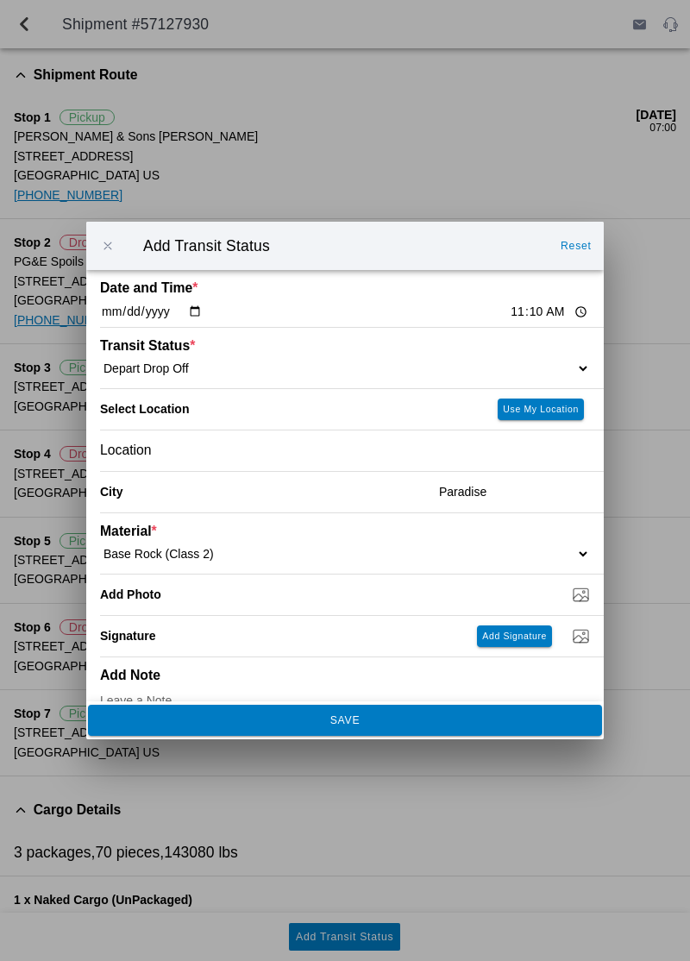
click at [411, 296] on ion-label "Date and Time *" at bounding box center [284, 288] width 368 height 16
click at [427, 726] on span "SAVE" at bounding box center [344, 720] width 491 height 10
